Goal: Go to known website: Access a specific website the user already knows

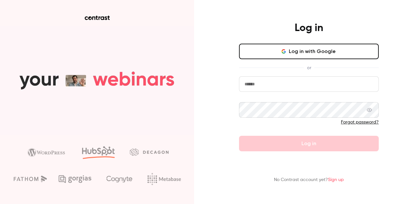
click at [260, 83] on input "email" at bounding box center [309, 84] width 140 height 16
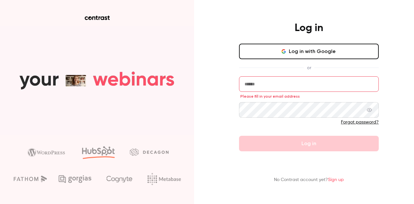
type input "**********"
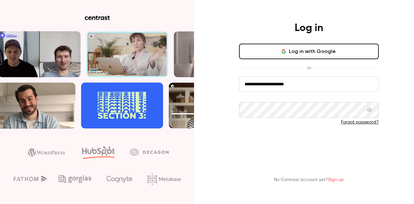
click at [274, 143] on button "Log in" at bounding box center [309, 144] width 140 height 16
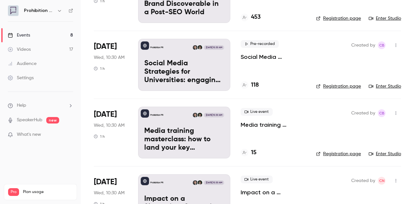
scroll to position [87, 0]
